Goal: Information Seeking & Learning: Compare options

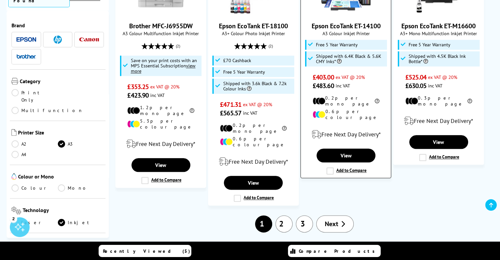
scroll to position [756, 0]
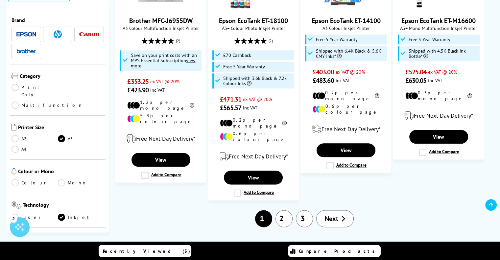
click at [284, 210] on link "2" at bounding box center [284, 218] width 17 height 17
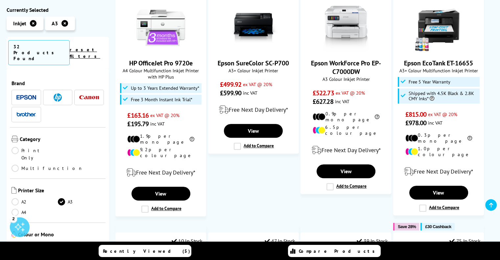
scroll to position [559, 0]
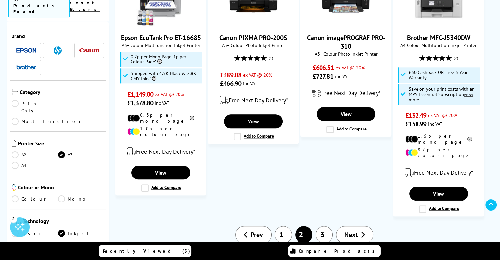
scroll to position [723, 0]
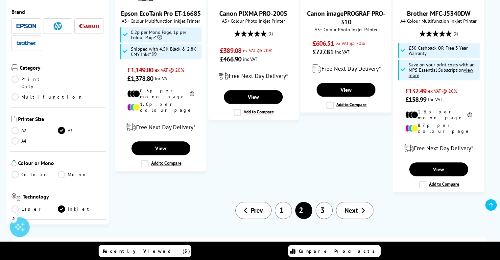
click at [323, 202] on link "3" at bounding box center [324, 210] width 17 height 17
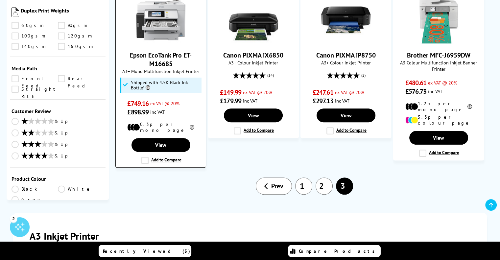
scroll to position [460, 0]
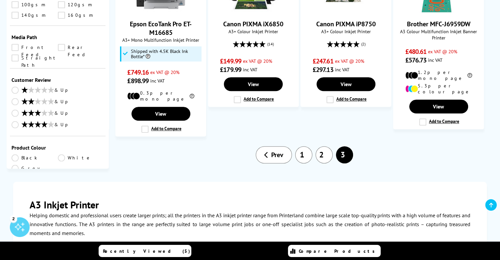
click at [308, 146] on link "1" at bounding box center [303, 154] width 17 height 17
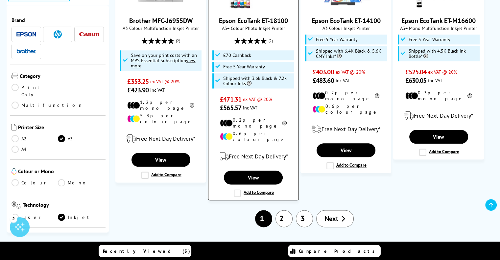
scroll to position [822, 0]
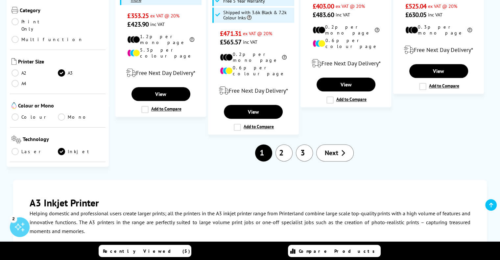
click at [284, 144] on link "2" at bounding box center [284, 152] width 17 height 17
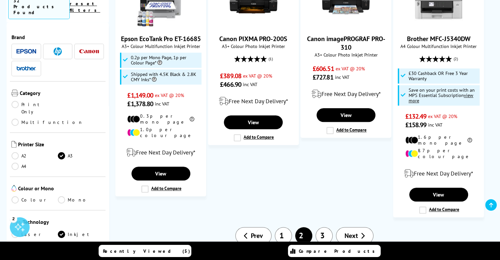
scroll to position [723, 0]
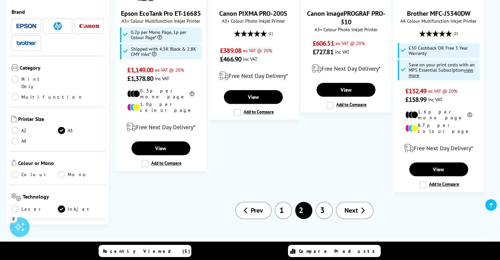
click at [319, 202] on link "3" at bounding box center [324, 210] width 17 height 17
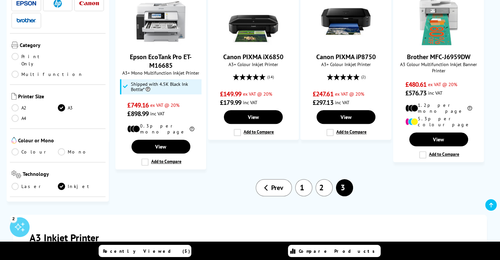
scroll to position [395, 0]
